Goal: Complete application form

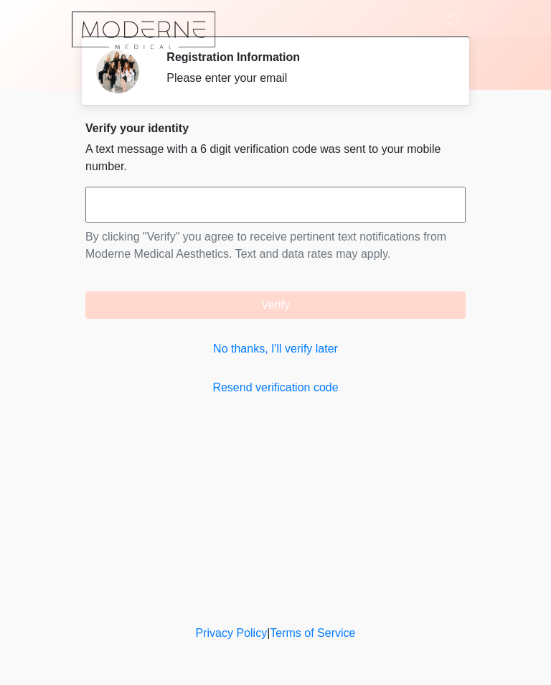
click at [416, 357] on link "No thanks, I'll verify later" at bounding box center [275, 348] width 380 height 17
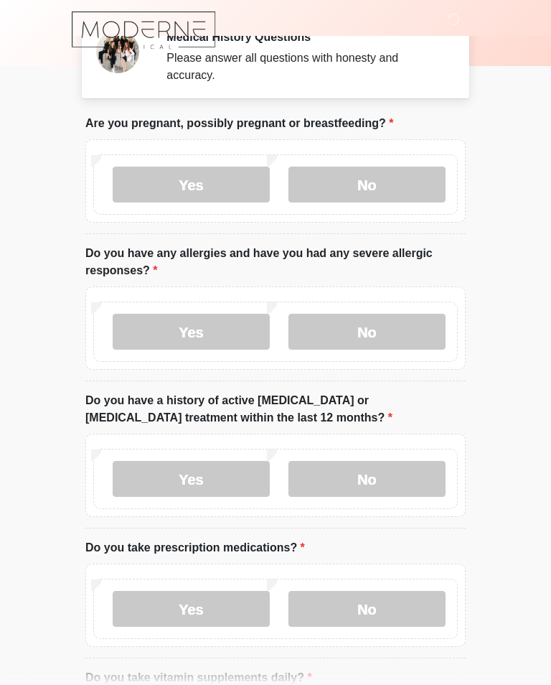
scroll to position [17, 0]
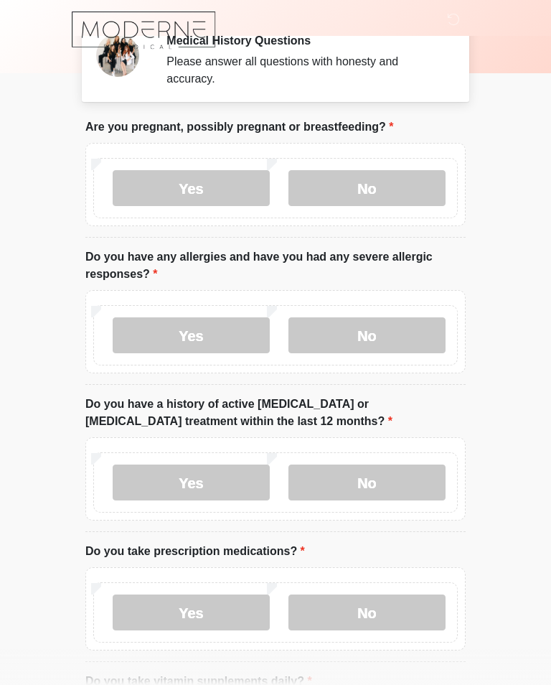
click at [420, 184] on label "No" at bounding box center [367, 188] width 157 height 36
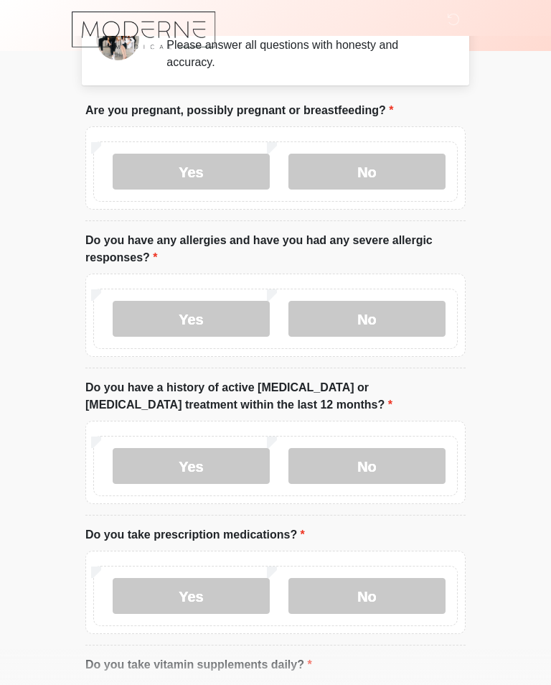
scroll to position [41, 0]
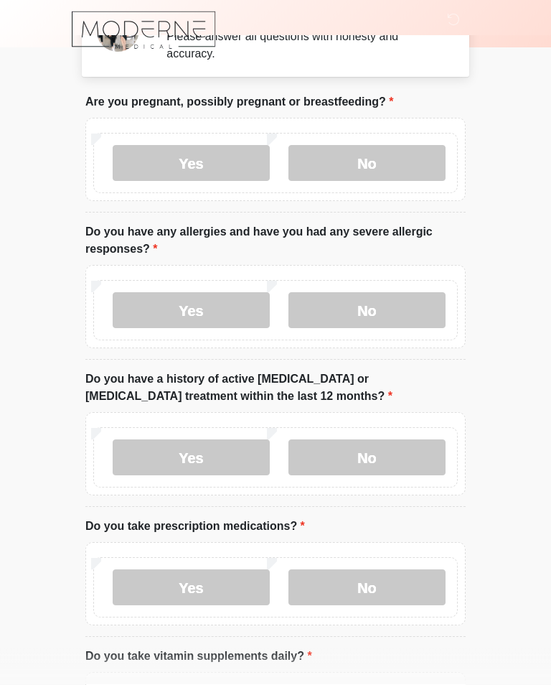
click at [414, 314] on label "No" at bounding box center [367, 311] width 157 height 36
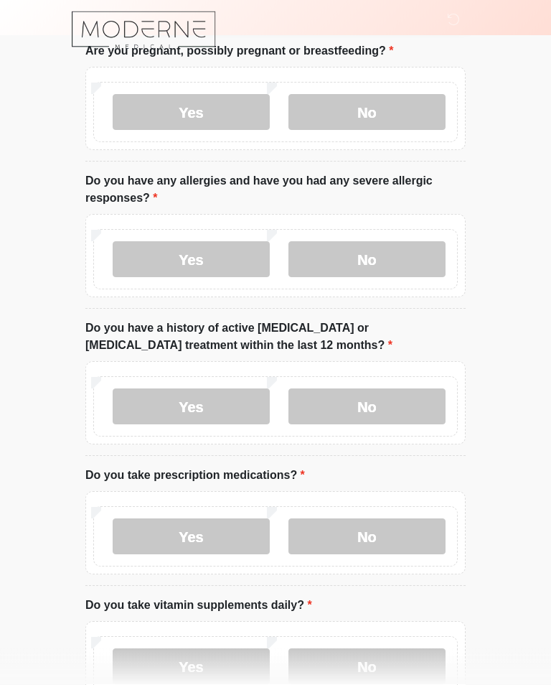
click at [422, 391] on label "No" at bounding box center [367, 407] width 157 height 36
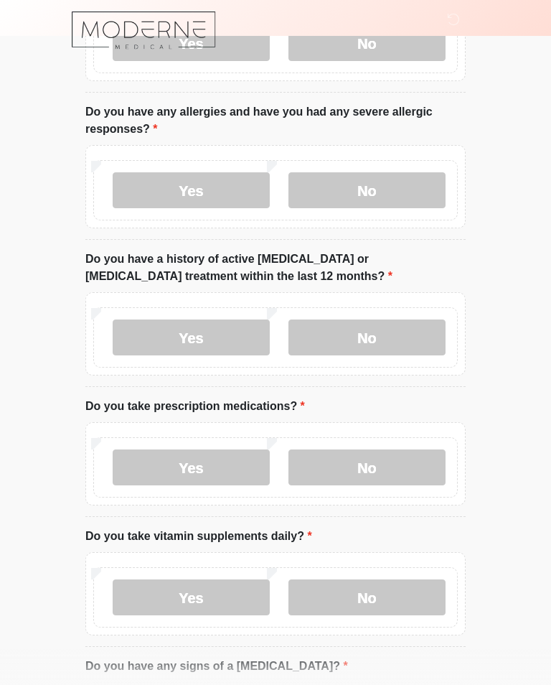
click at [411, 459] on label "No" at bounding box center [367, 467] width 157 height 36
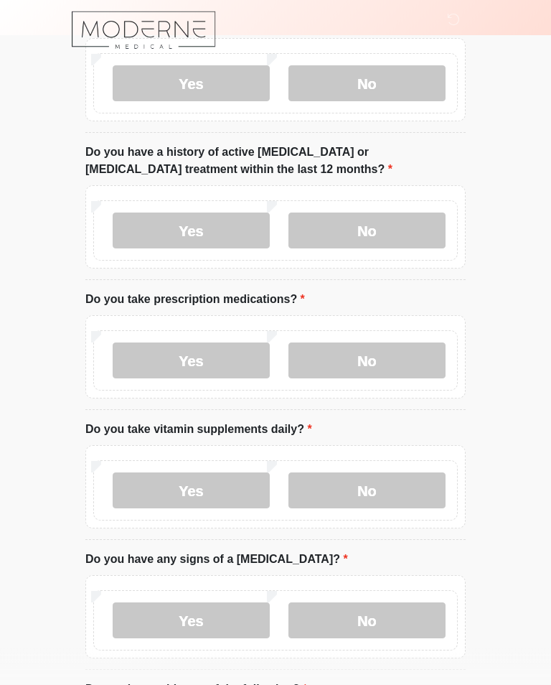
scroll to position [268, 0]
click at [148, 489] on label "Yes" at bounding box center [191, 490] width 157 height 36
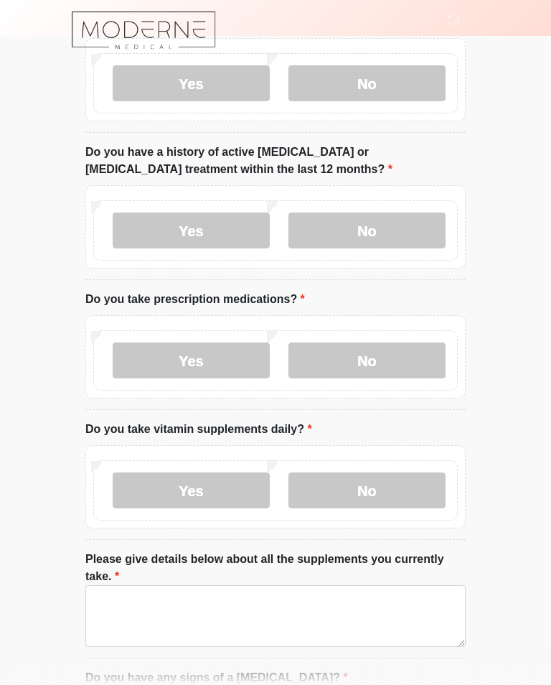
click at [409, 490] on label "No" at bounding box center [367, 490] width 157 height 36
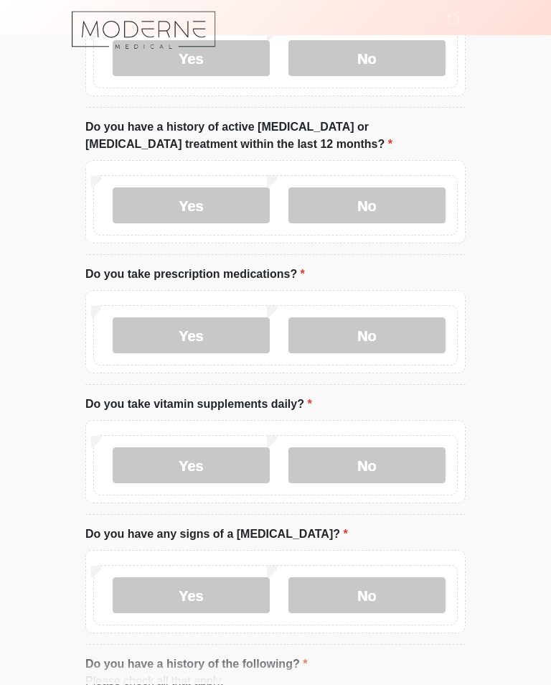
scroll to position [357, 0]
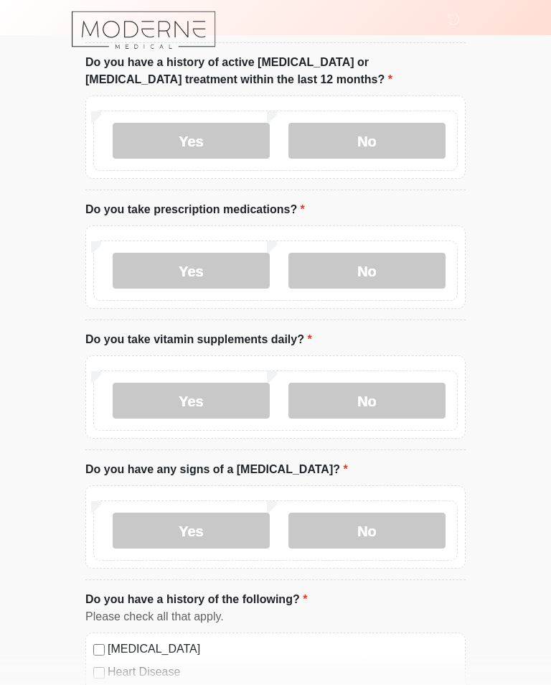
click at [420, 529] on label "No" at bounding box center [367, 531] width 157 height 36
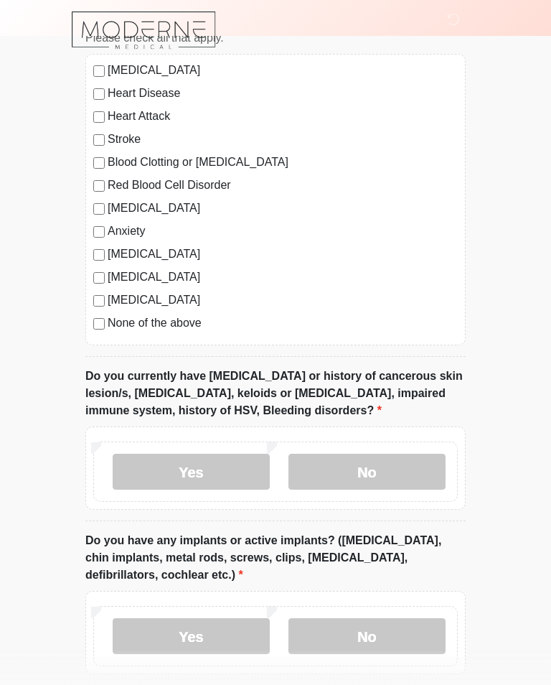
scroll to position [937, 0]
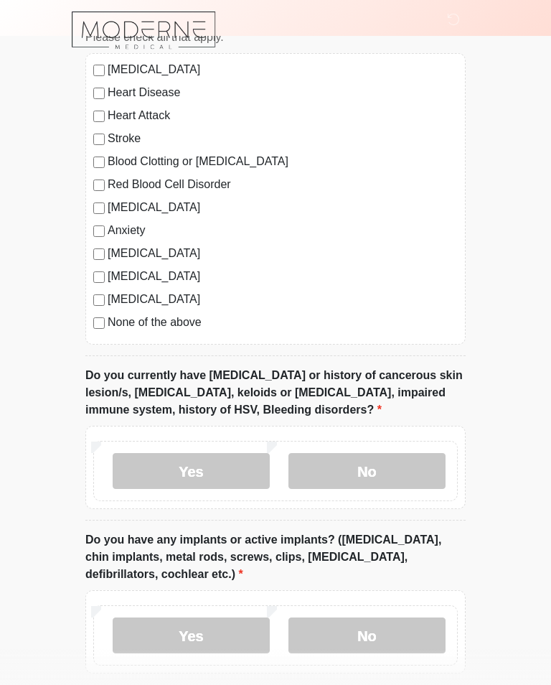
click at [406, 468] on label "No" at bounding box center [367, 471] width 157 height 36
click at [395, 623] on label "No" at bounding box center [367, 635] width 157 height 36
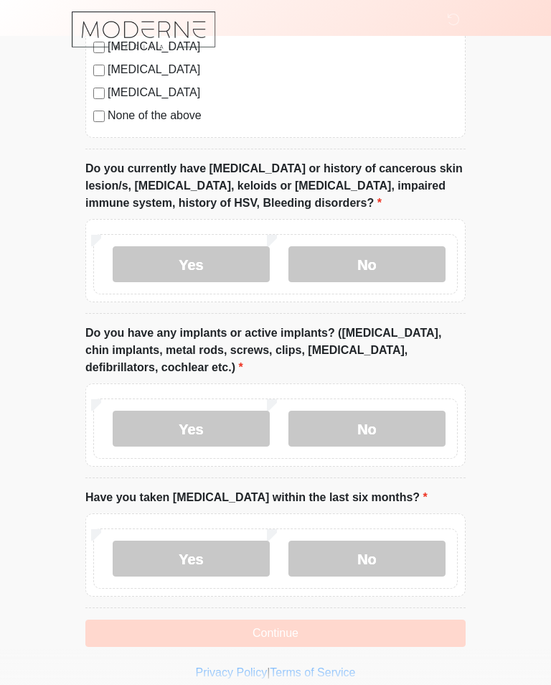
scroll to position [1158, 0]
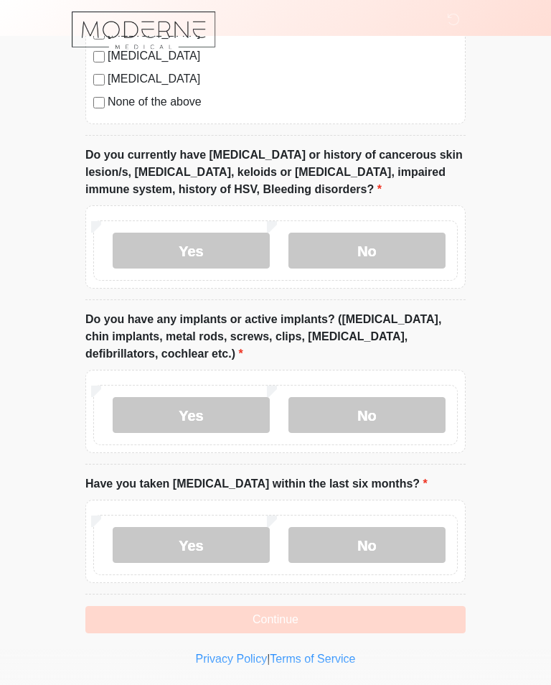
click at [413, 544] on label "No" at bounding box center [367, 545] width 157 height 36
click at [397, 611] on button "Continue" at bounding box center [275, 619] width 380 height 27
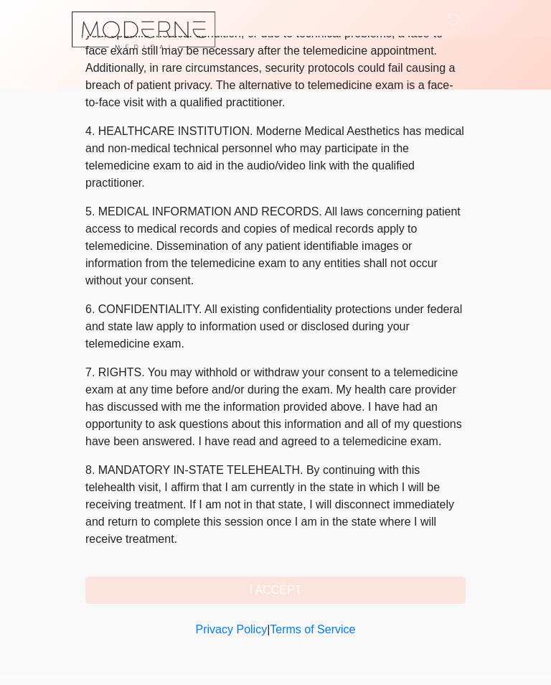
scroll to position [0, 0]
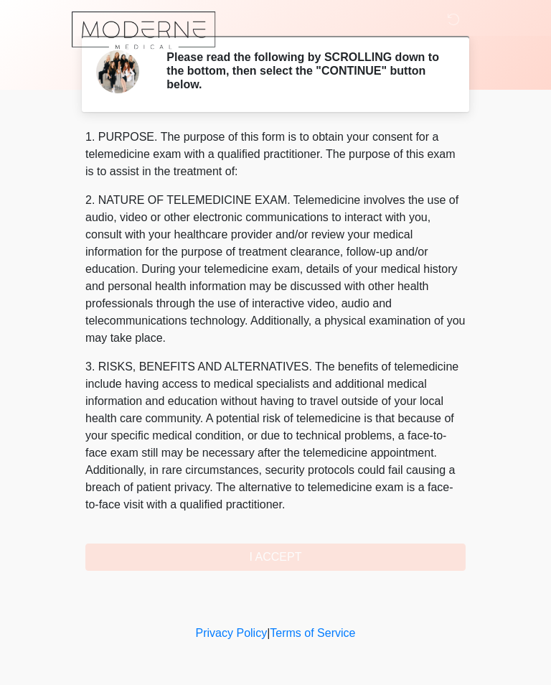
click at [406, 554] on div "1. PURPOSE. The purpose of this form is to obtain your consent for a telemedici…" at bounding box center [275, 349] width 380 height 442
click at [360, 547] on div "1. PURPOSE. The purpose of this form is to obtain your consent for a telemedici…" at bounding box center [275, 349] width 380 height 442
click at [295, 554] on div "1. PURPOSE. The purpose of this form is to obtain your consent for a telemedici…" at bounding box center [275, 349] width 380 height 442
click at [288, 558] on div "1. PURPOSE. The purpose of this form is to obtain your consent for a telemedici…" at bounding box center [275, 349] width 380 height 442
click at [288, 557] on div "1. PURPOSE. The purpose of this form is to obtain your consent for a telemedici…" at bounding box center [275, 349] width 380 height 442
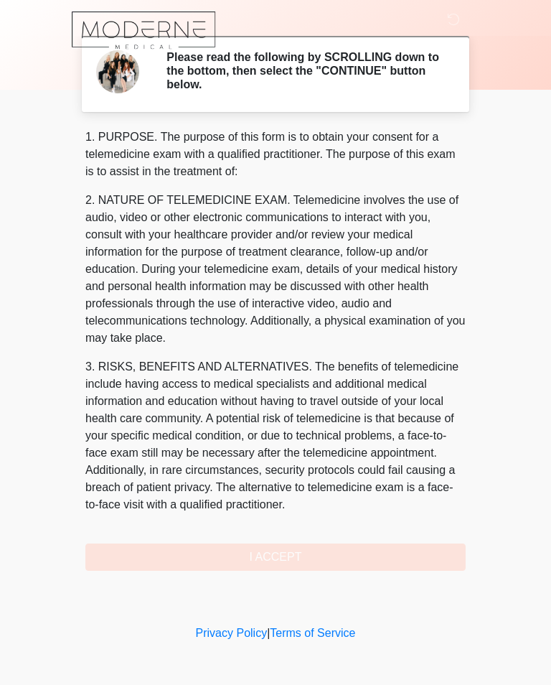
click at [195, 552] on div "1. PURPOSE. The purpose of this form is to obtain your consent for a telemedici…" at bounding box center [275, 349] width 380 height 442
click at [178, 550] on div "1. PURPOSE. The purpose of this form is to obtain your consent for a telemedici…" at bounding box center [275, 349] width 380 height 442
click at [188, 549] on div "1. PURPOSE. The purpose of this form is to obtain your consent for a telemedici…" at bounding box center [275, 349] width 380 height 442
click at [286, 552] on div "1. PURPOSE. The purpose of this form is to obtain your consent for a telemedici…" at bounding box center [275, 349] width 380 height 442
click at [312, 556] on div "1. PURPOSE. The purpose of this form is to obtain your consent for a telemedici…" at bounding box center [275, 349] width 380 height 442
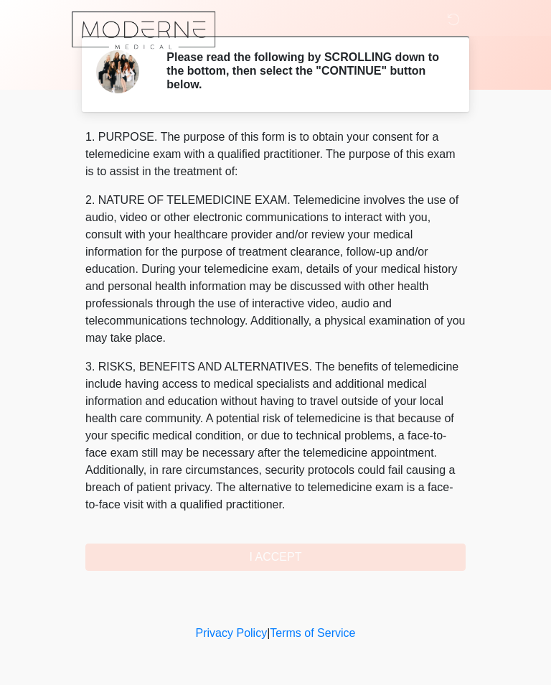
click at [312, 556] on div "1. PURPOSE. The purpose of this form is to obtain your consent for a telemedici…" at bounding box center [275, 349] width 380 height 442
click at [315, 553] on div "1. PURPOSE. The purpose of this form is to obtain your consent for a telemedici…" at bounding box center [275, 349] width 380 height 442
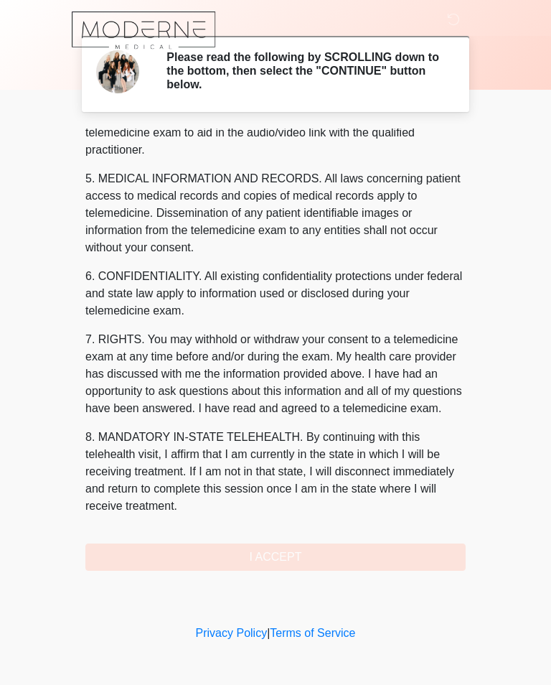
scroll to position [452, 0]
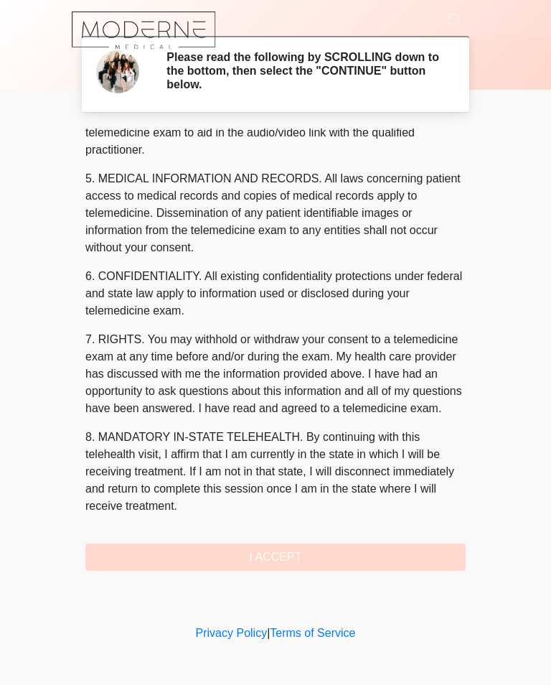
click at [345, 543] on button "I ACCEPT" at bounding box center [275, 556] width 380 height 27
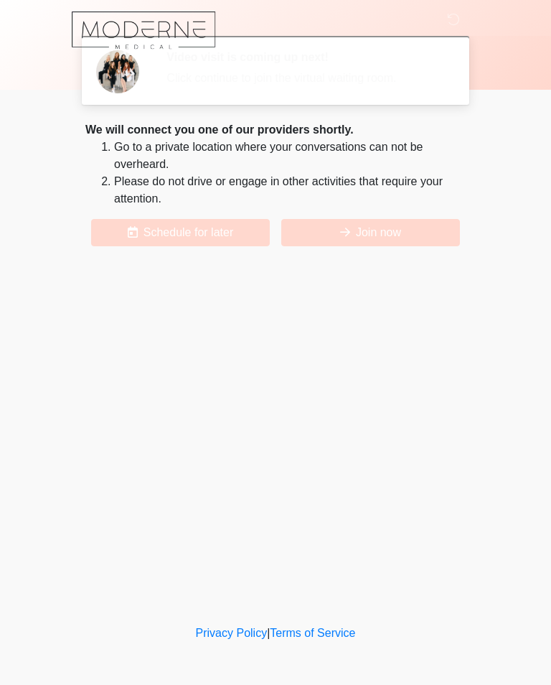
scroll to position [0, 0]
click at [381, 236] on button "Join now" at bounding box center [370, 232] width 179 height 27
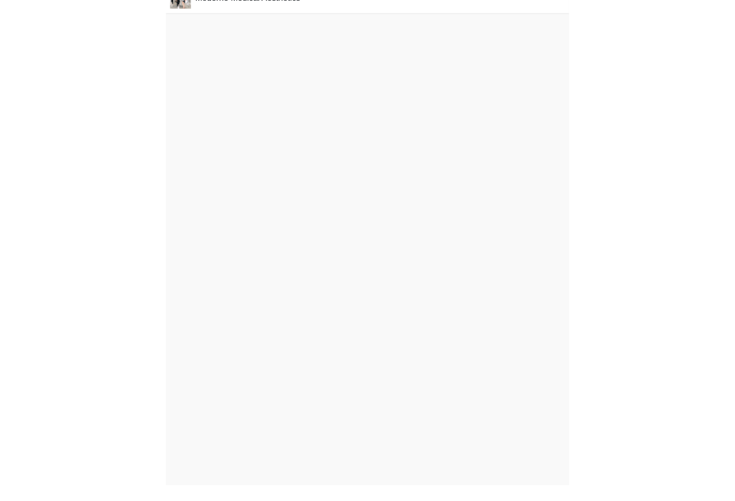
scroll to position [4, 0]
